Goal: Task Accomplishment & Management: Manage account settings

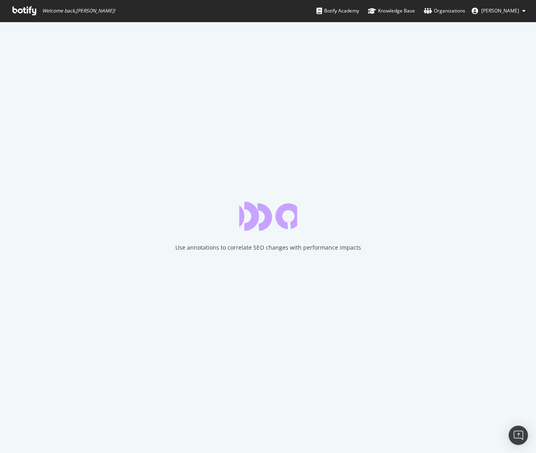
click at [21, 11] on icon at bounding box center [24, 10] width 24 height 9
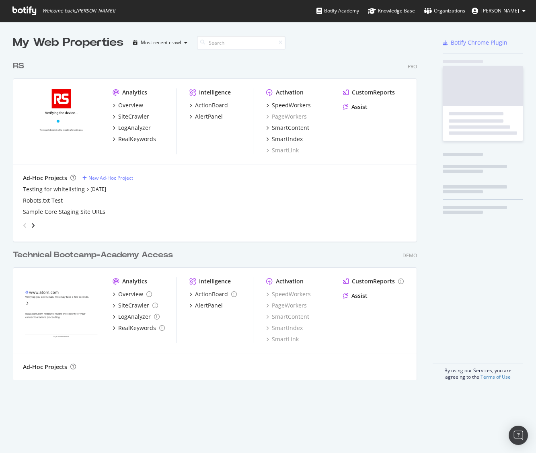
scroll to position [330, 411]
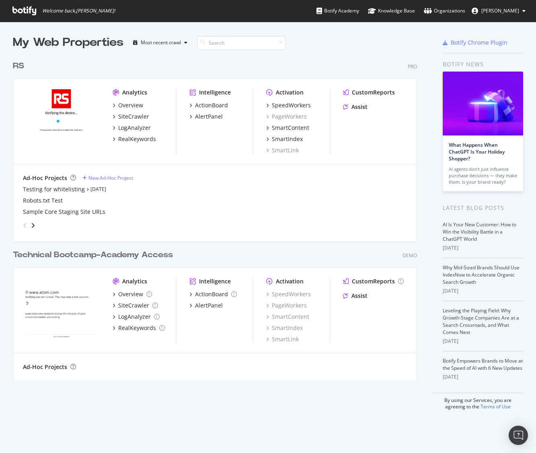
click at [132, 256] on div "Technical Bootcamp-Academy Access" at bounding box center [93, 255] width 160 height 12
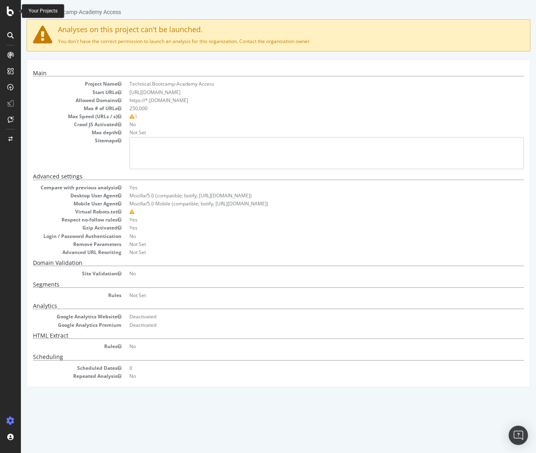
click at [13, 11] on icon at bounding box center [10, 11] width 7 height 10
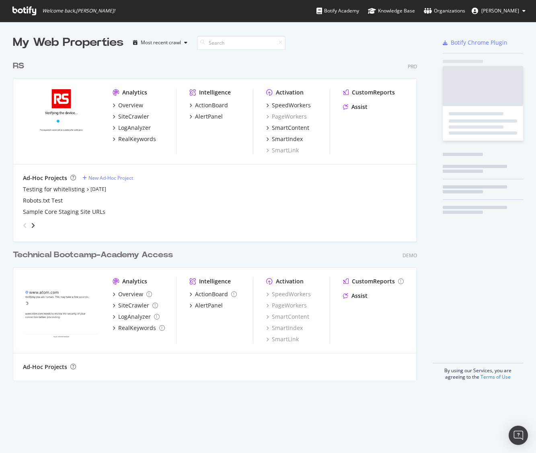
scroll to position [453, 536]
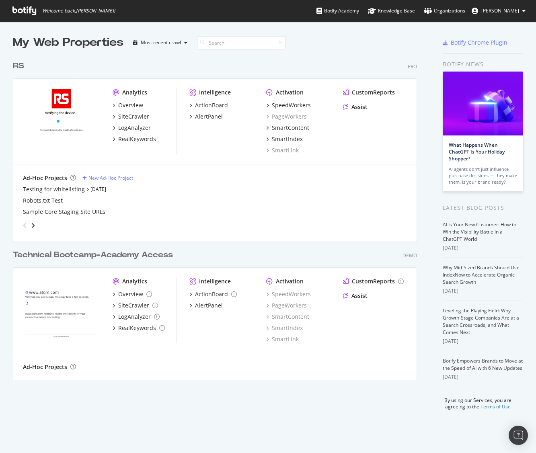
click at [17, 63] on div "RS" at bounding box center [18, 66] width 11 height 12
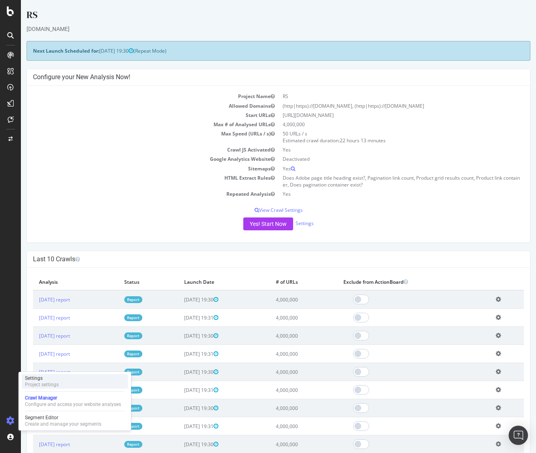
click at [46, 384] on div "Project settings" at bounding box center [42, 385] width 34 height 6
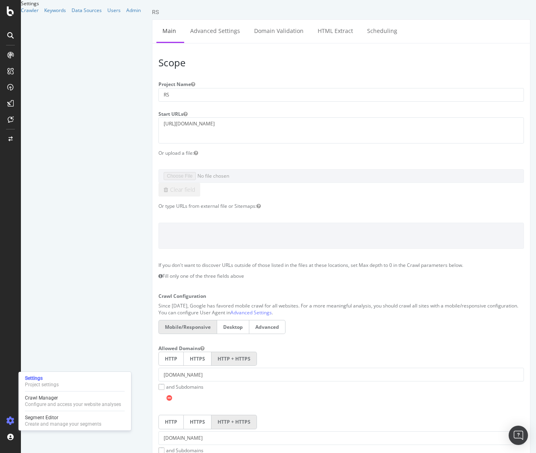
scroll to position [0, 0]
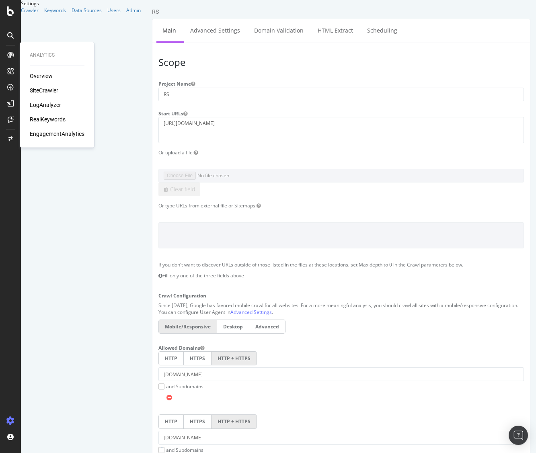
click at [188, 202] on div "Or type URLs from external file or Sitemaps:" at bounding box center [341, 205] width 378 height 7
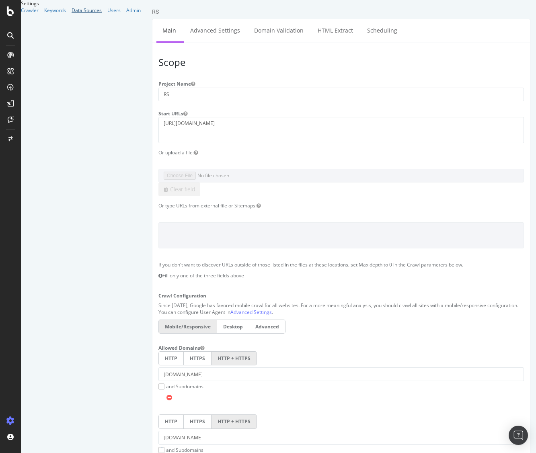
click at [72, 14] on div "Data Sources" at bounding box center [87, 10] width 30 height 7
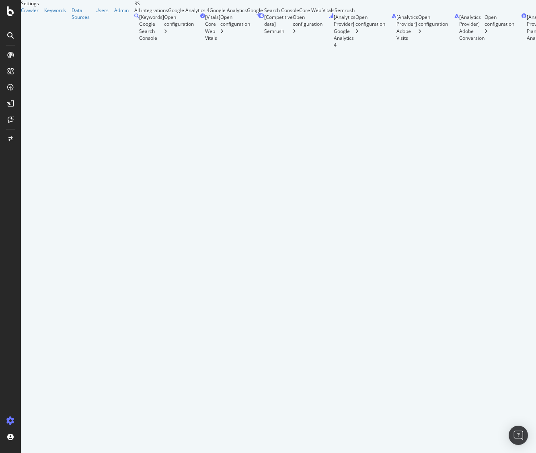
click at [193, 14] on div "Google Analytics 4" at bounding box center [188, 10] width 41 height 7
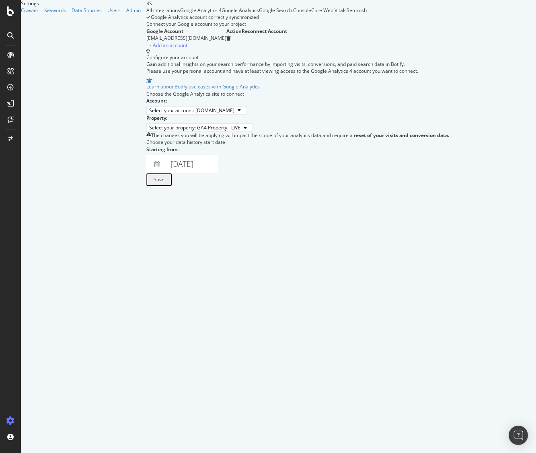
click at [311, 14] on div "Google Search Console" at bounding box center [285, 10] width 52 height 7
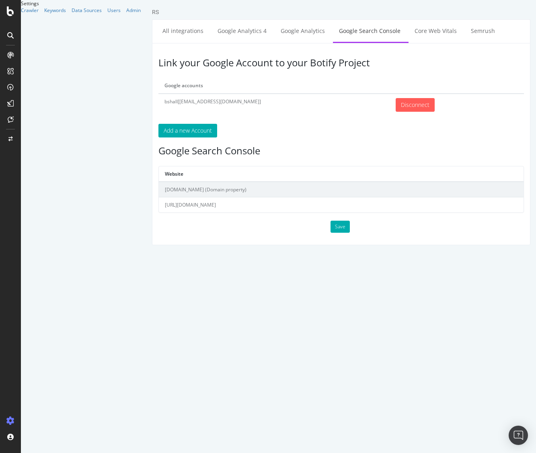
drag, startPoint x: 251, startPoint y: 188, endPoint x: 150, endPoint y: 188, distance: 101.4
click at [150, 188] on div "RS All integrations Google Analytics 4 Google Analytics Google Search Console C…" at bounding box center [341, 126] width 390 height 237
click at [249, 246] on html "RS All integrations Google Analytics 4 Google Analytics Google Search Console C…" at bounding box center [341, 126] width 390 height 253
drag, startPoint x: 253, startPoint y: 189, endPoint x: 160, endPoint y: 189, distance: 92.5
click at [160, 189] on td "[DOMAIN_NAME] (Domain property)" at bounding box center [341, 190] width 365 height 16
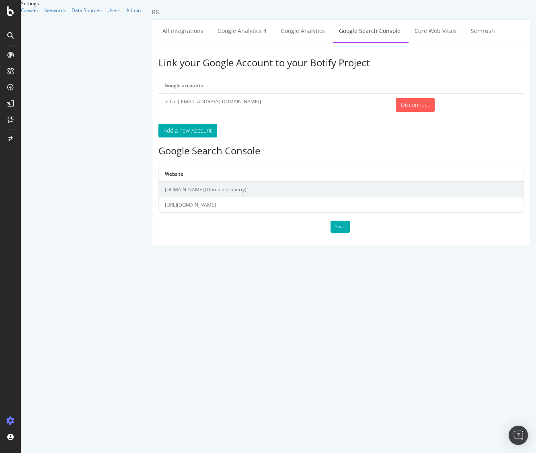
copy td "[DOMAIN_NAME] (Domain property)"
click at [436, 29] on link "Core Web Vitals" at bounding box center [436, 31] width 54 height 22
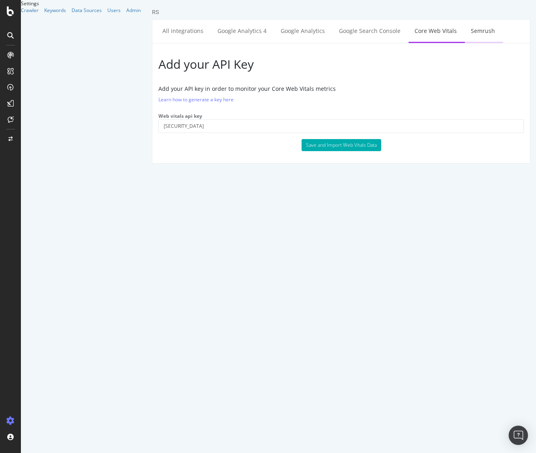
click at [476, 31] on link "Semrush" at bounding box center [483, 31] width 36 height 22
